Goal: Information Seeking & Learning: Get advice/opinions

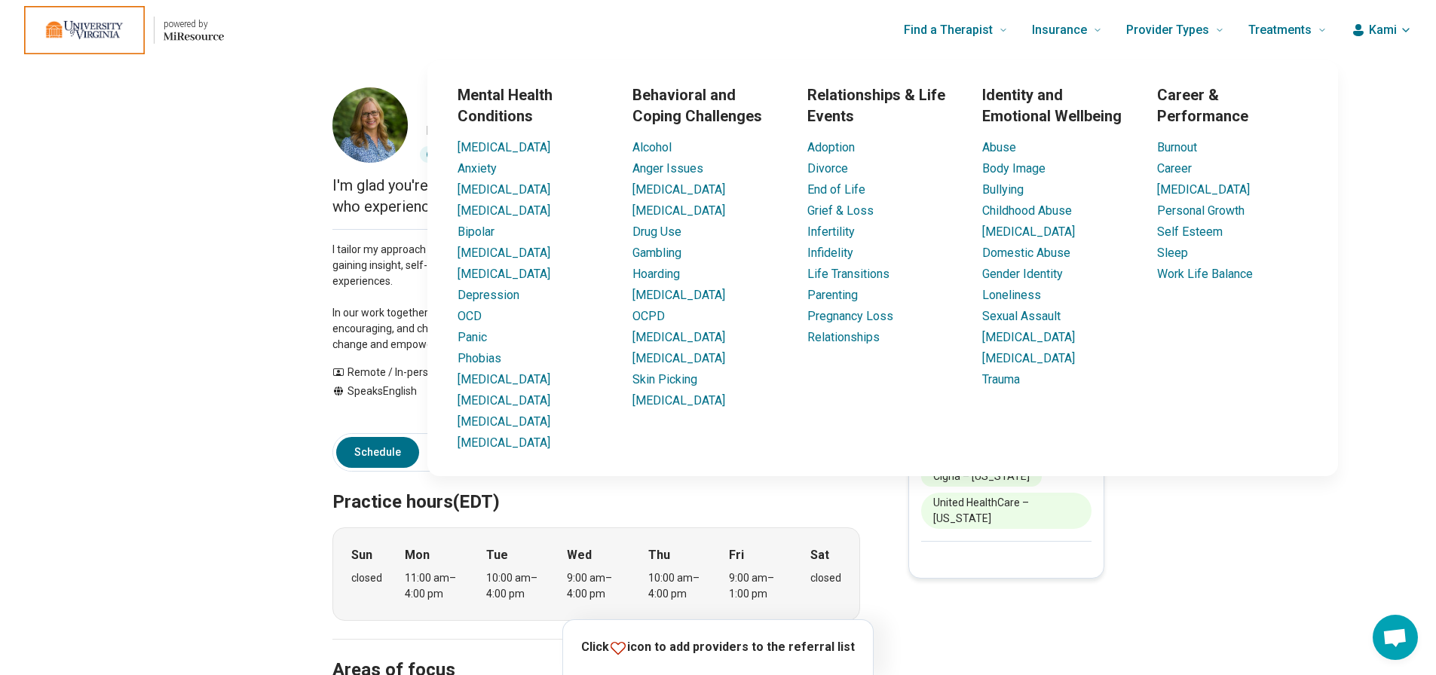
scroll to position [0, 2]
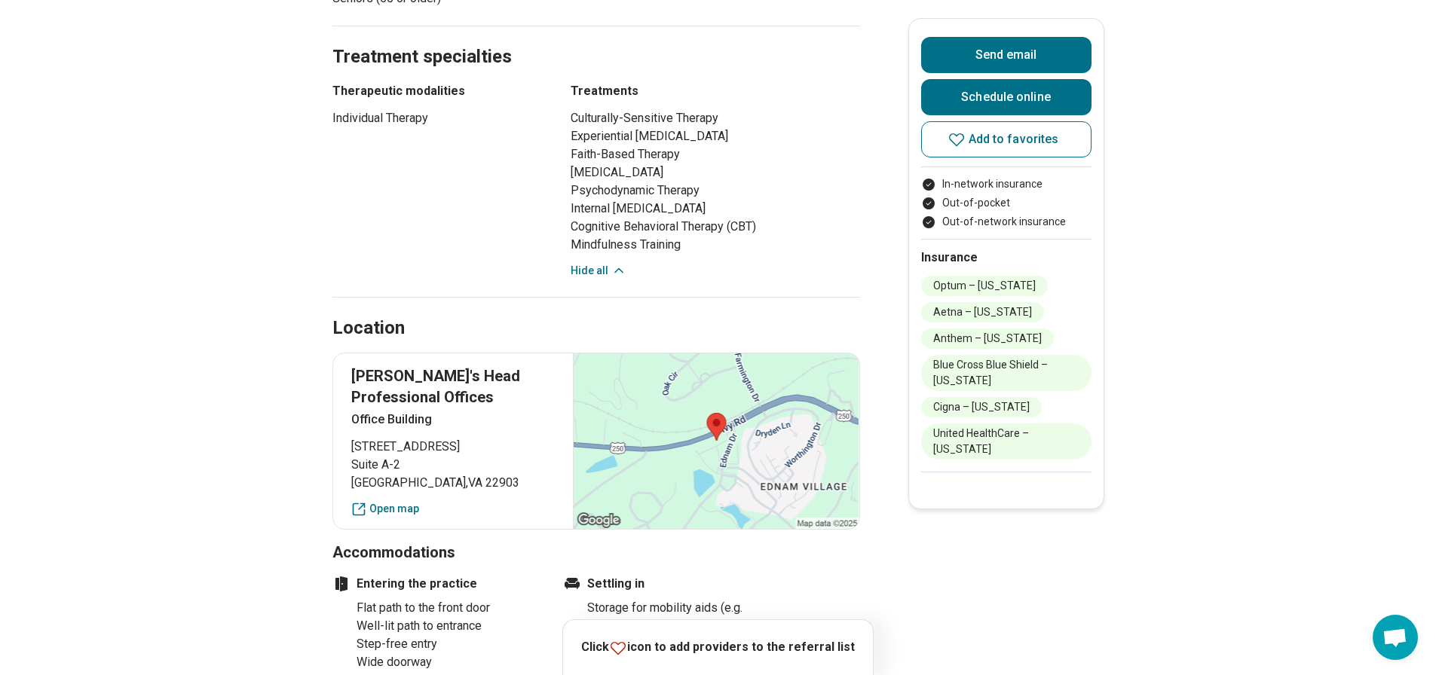
scroll to position [1131, 2]
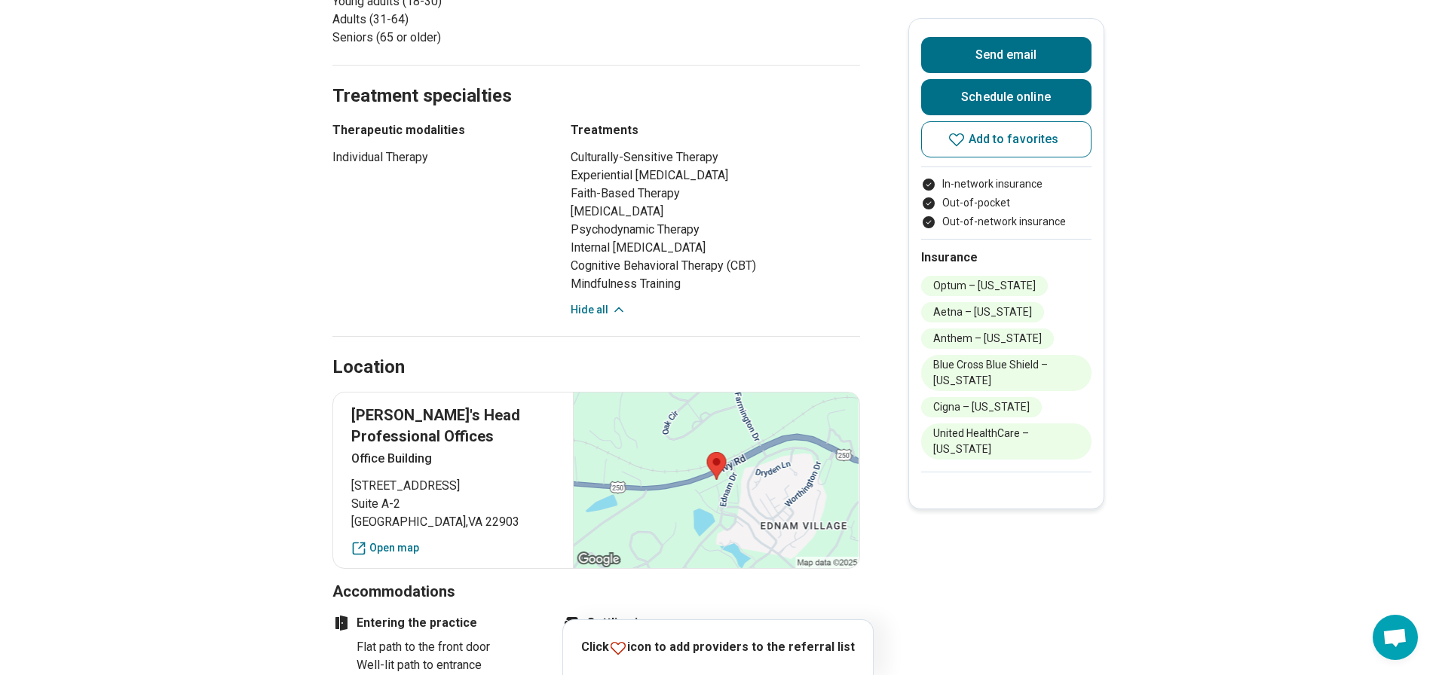
click at [601, 302] on button "Hide all" at bounding box center [599, 310] width 56 height 16
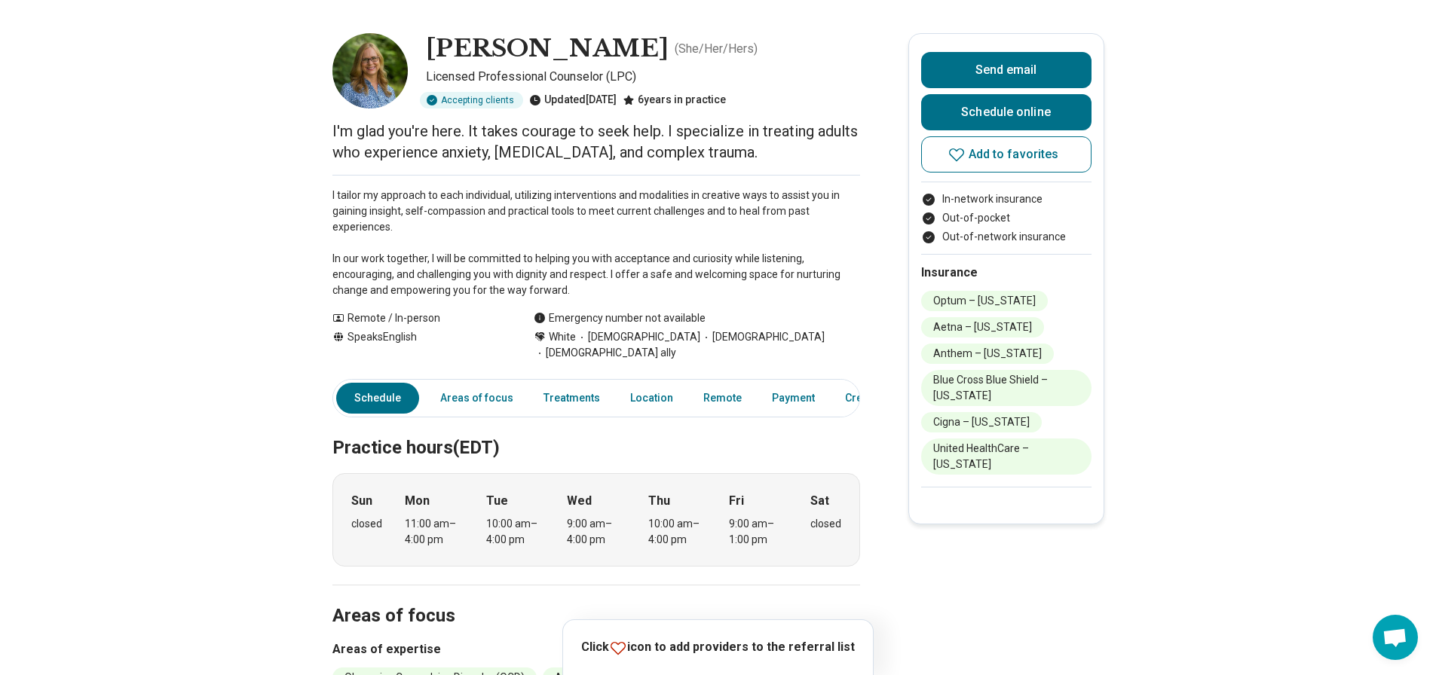
scroll to position [0, 2]
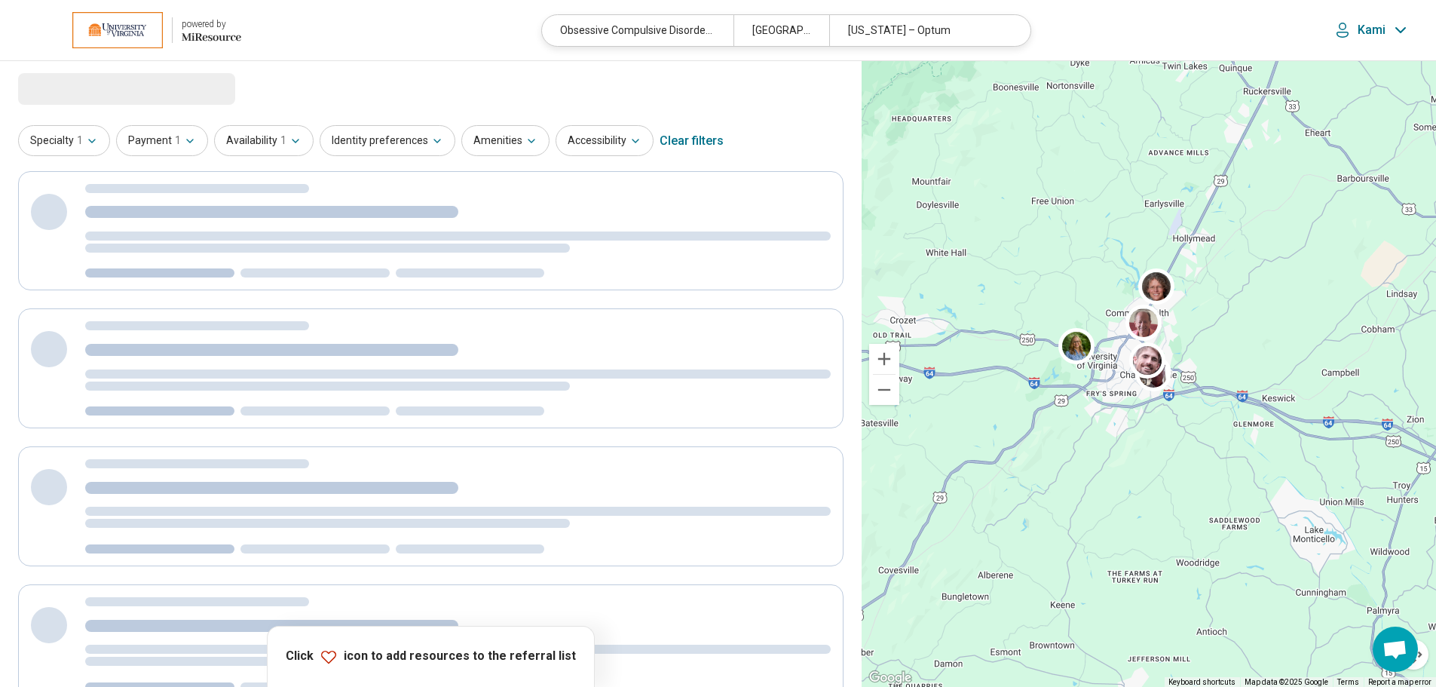
select select "***"
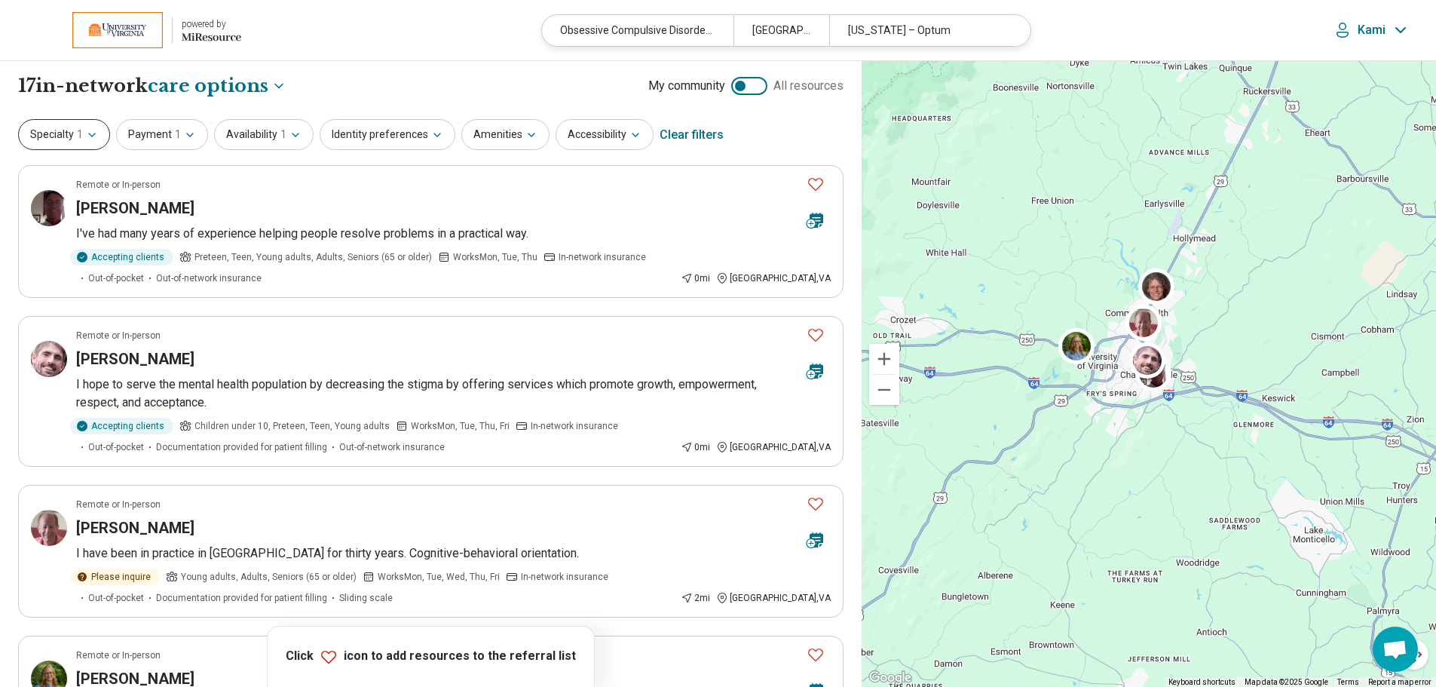
click at [77, 144] on button "Specialty 1" at bounding box center [64, 134] width 92 height 31
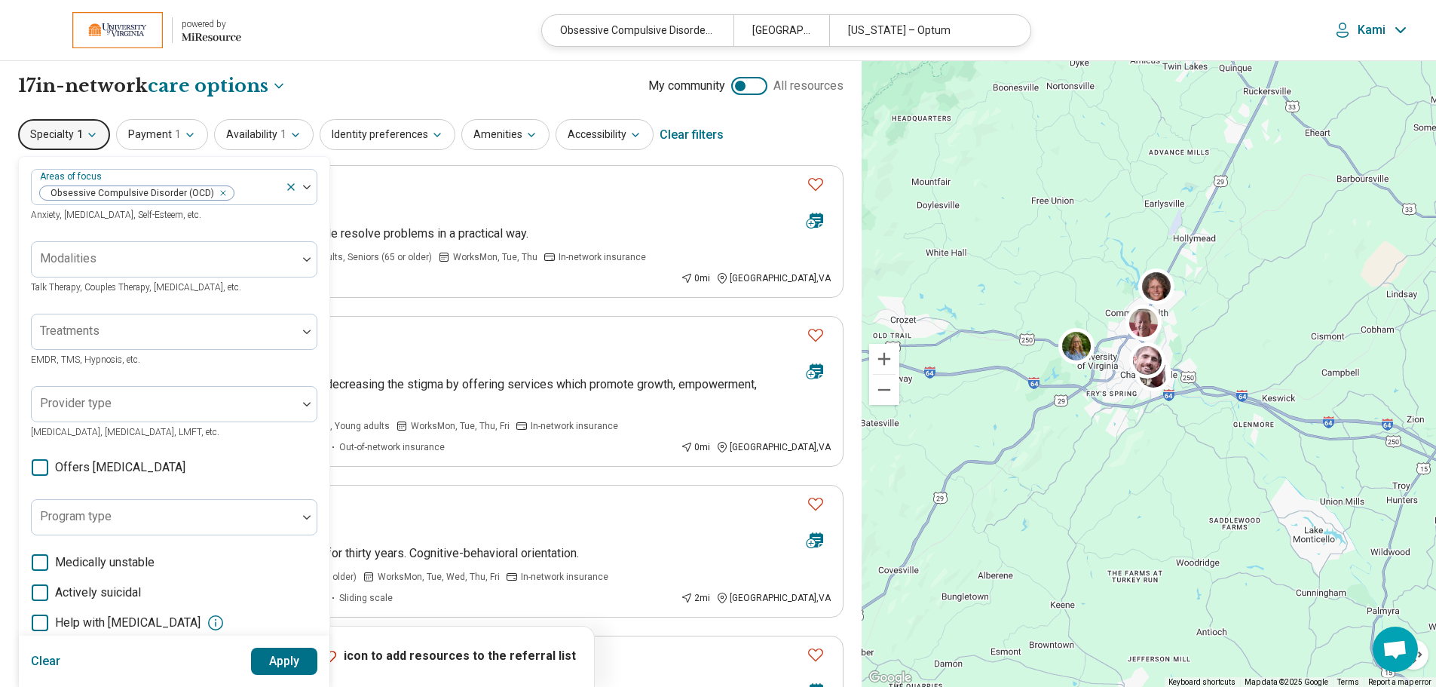
click at [77, 144] on button "Specialty 1" at bounding box center [64, 134] width 92 height 31
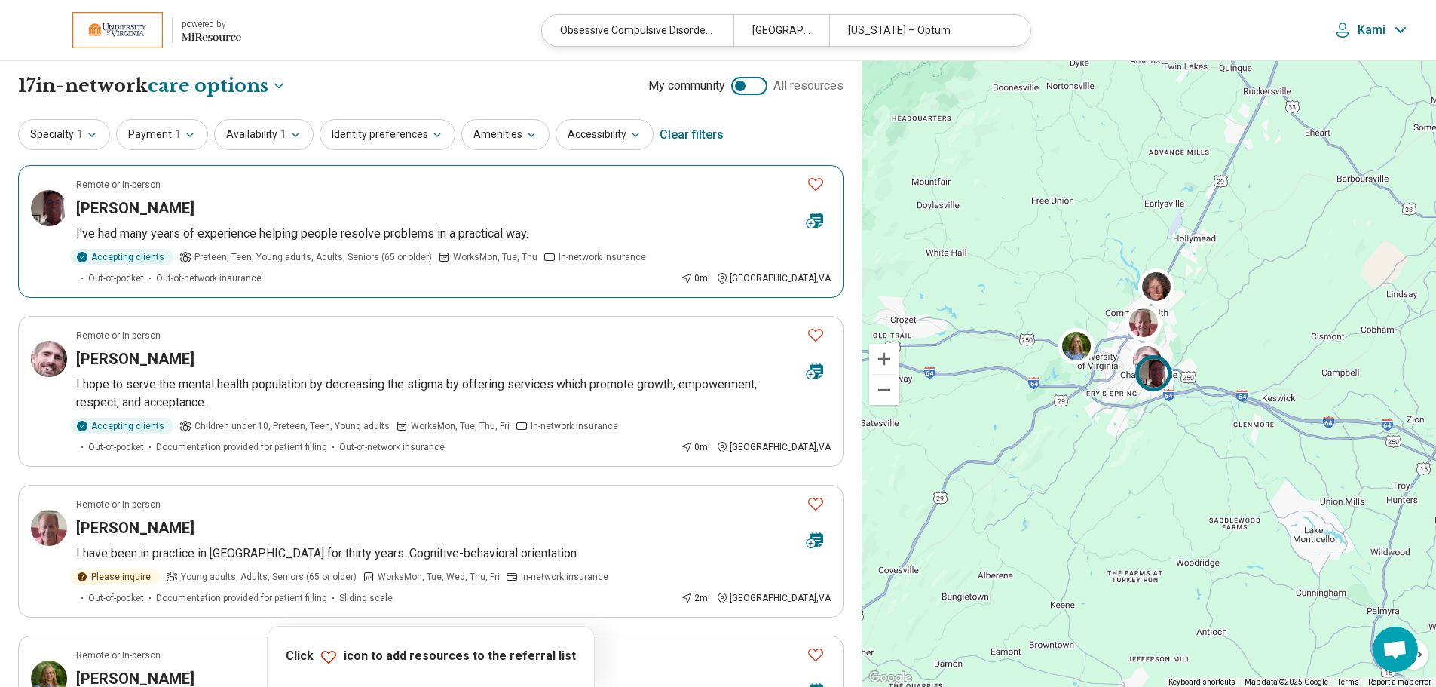
click at [262, 231] on p "I've had many years of experience helping people resolve problems in a practica…" at bounding box center [453, 234] width 754 height 18
